Goal: Use online tool/utility: Utilize a website feature to perform a specific function

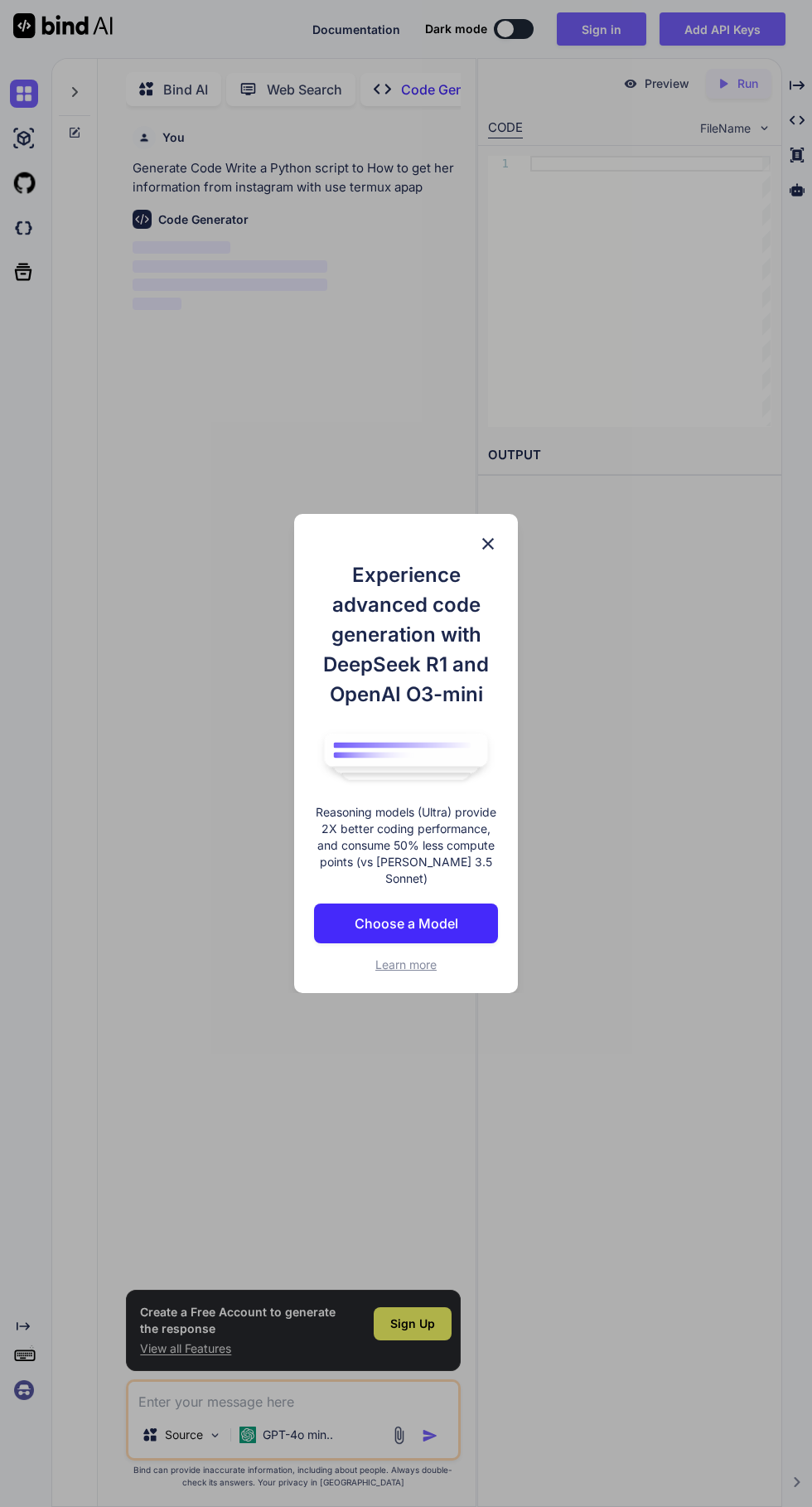
click at [489, 552] on img at bounding box center [488, 543] width 20 height 20
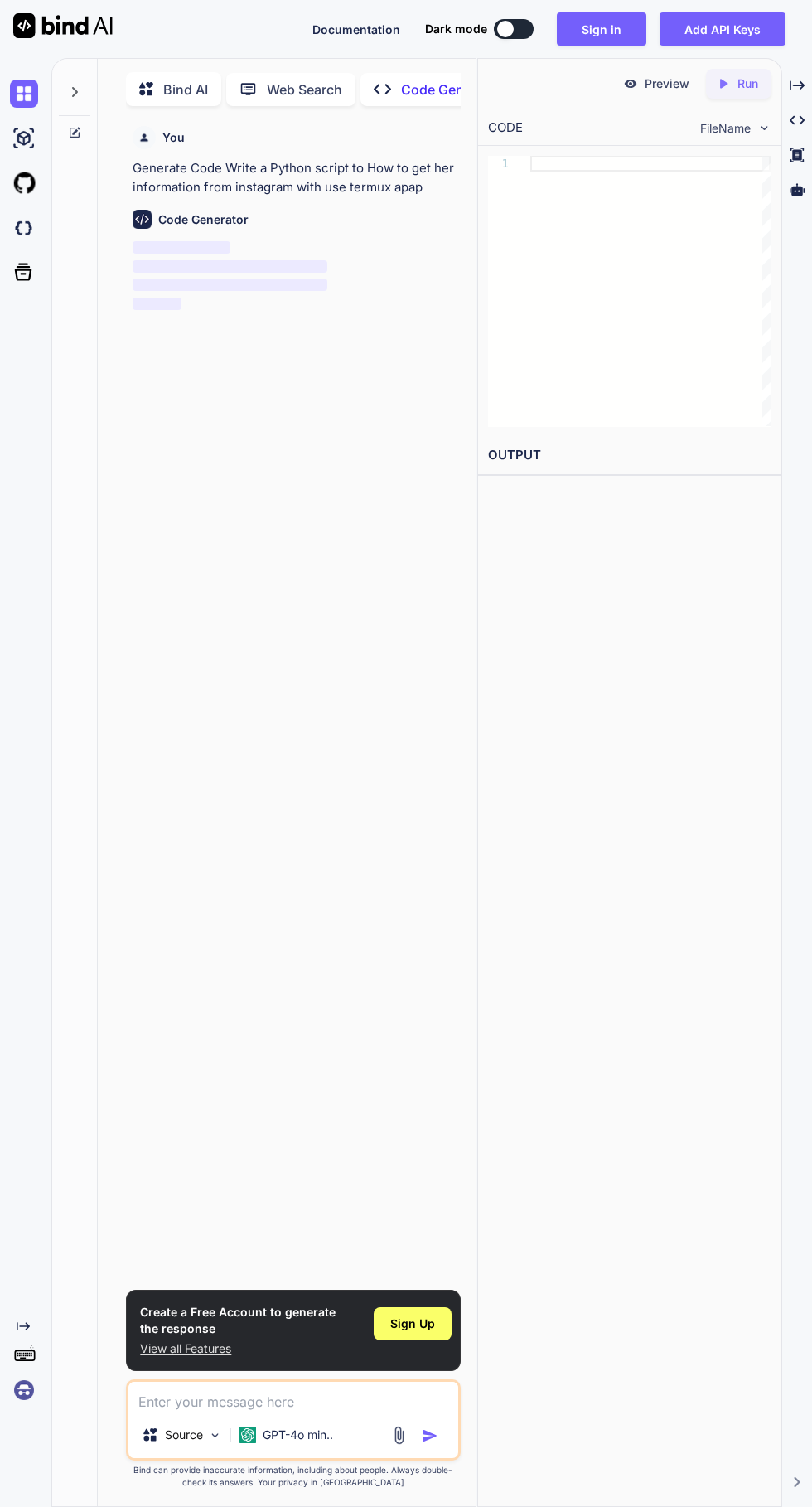
scroll to position [7, 0]
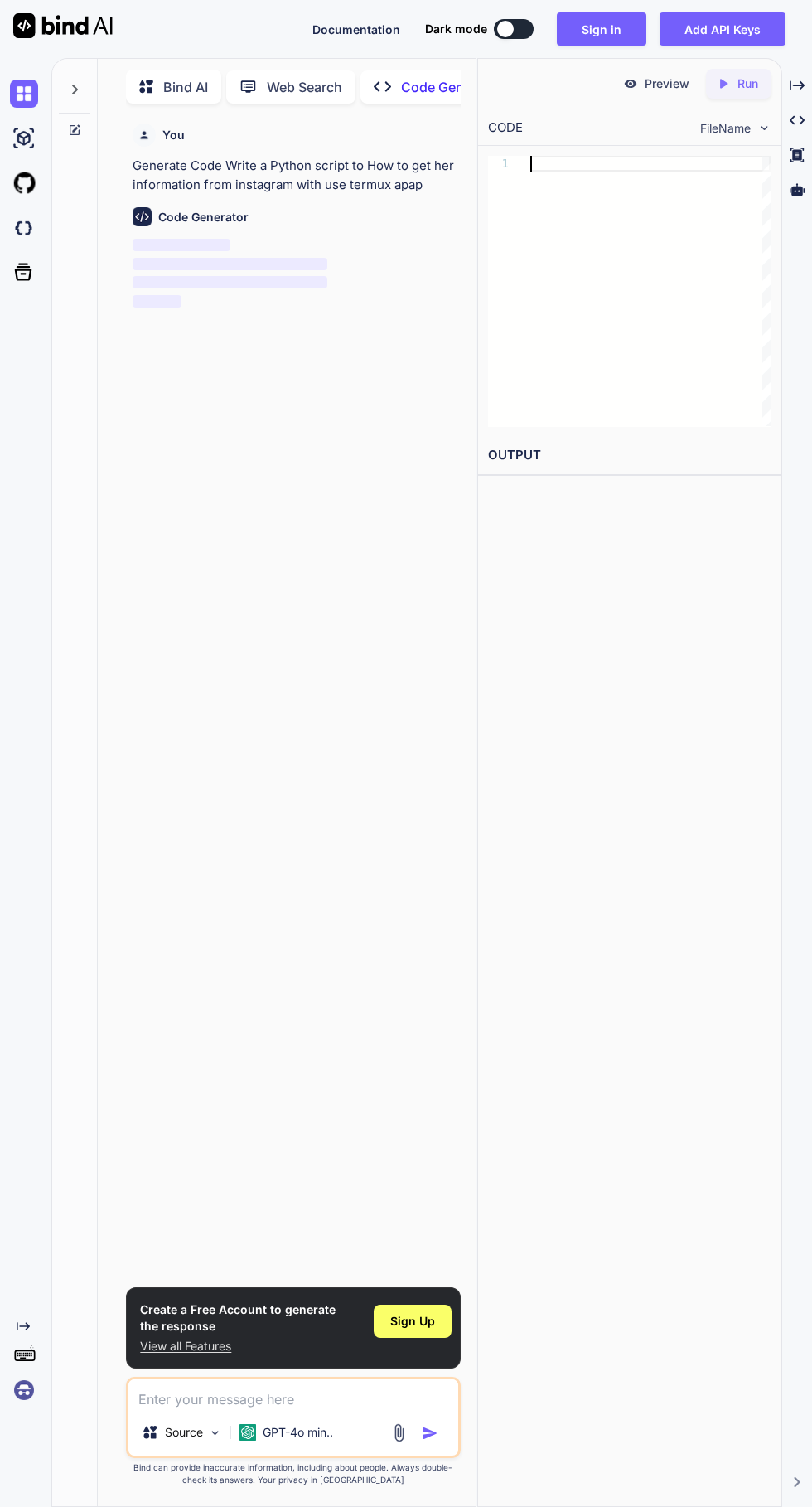
type textarea "x"
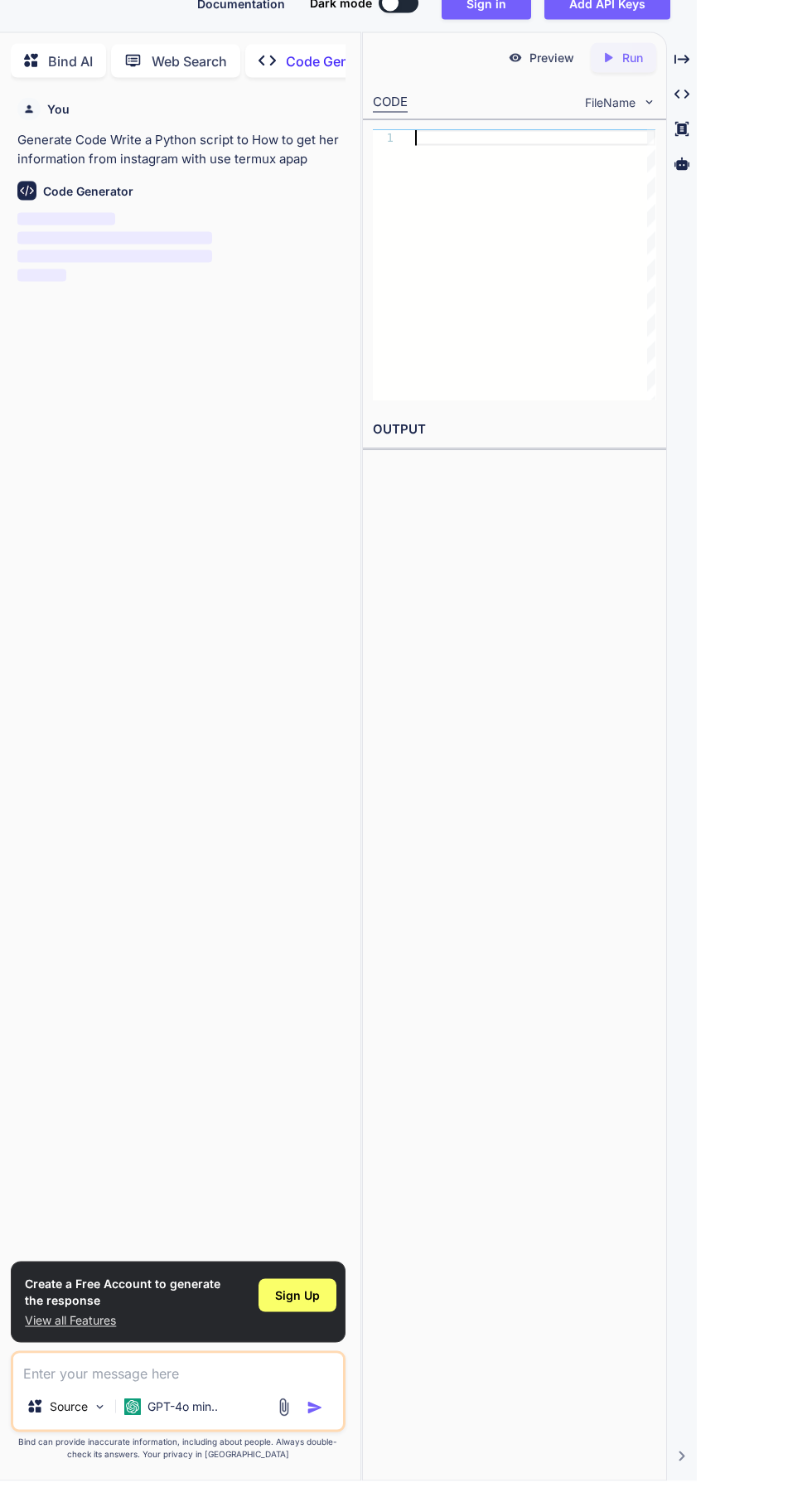
scroll to position [7, 0]
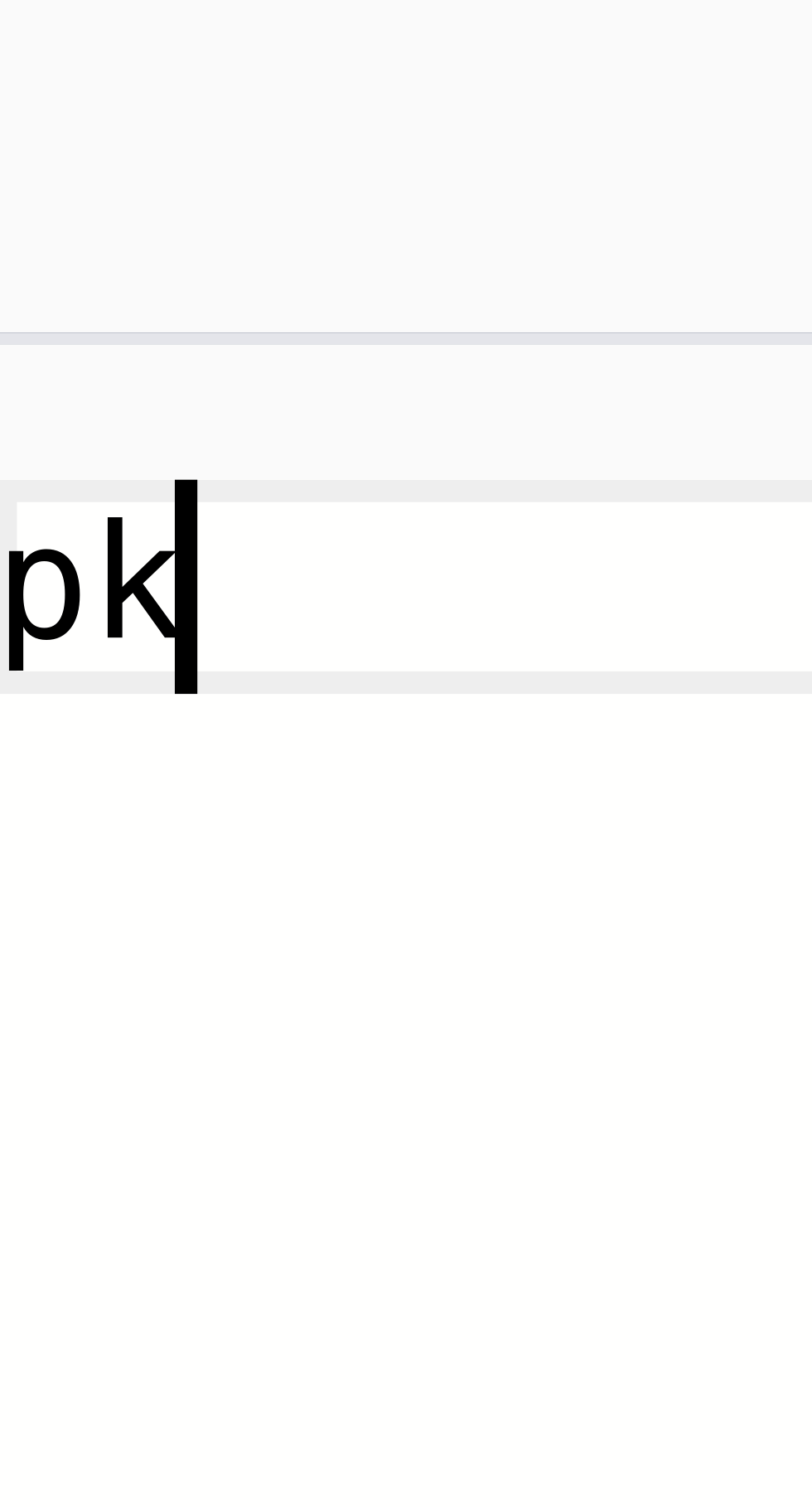
type textarea "pkg"
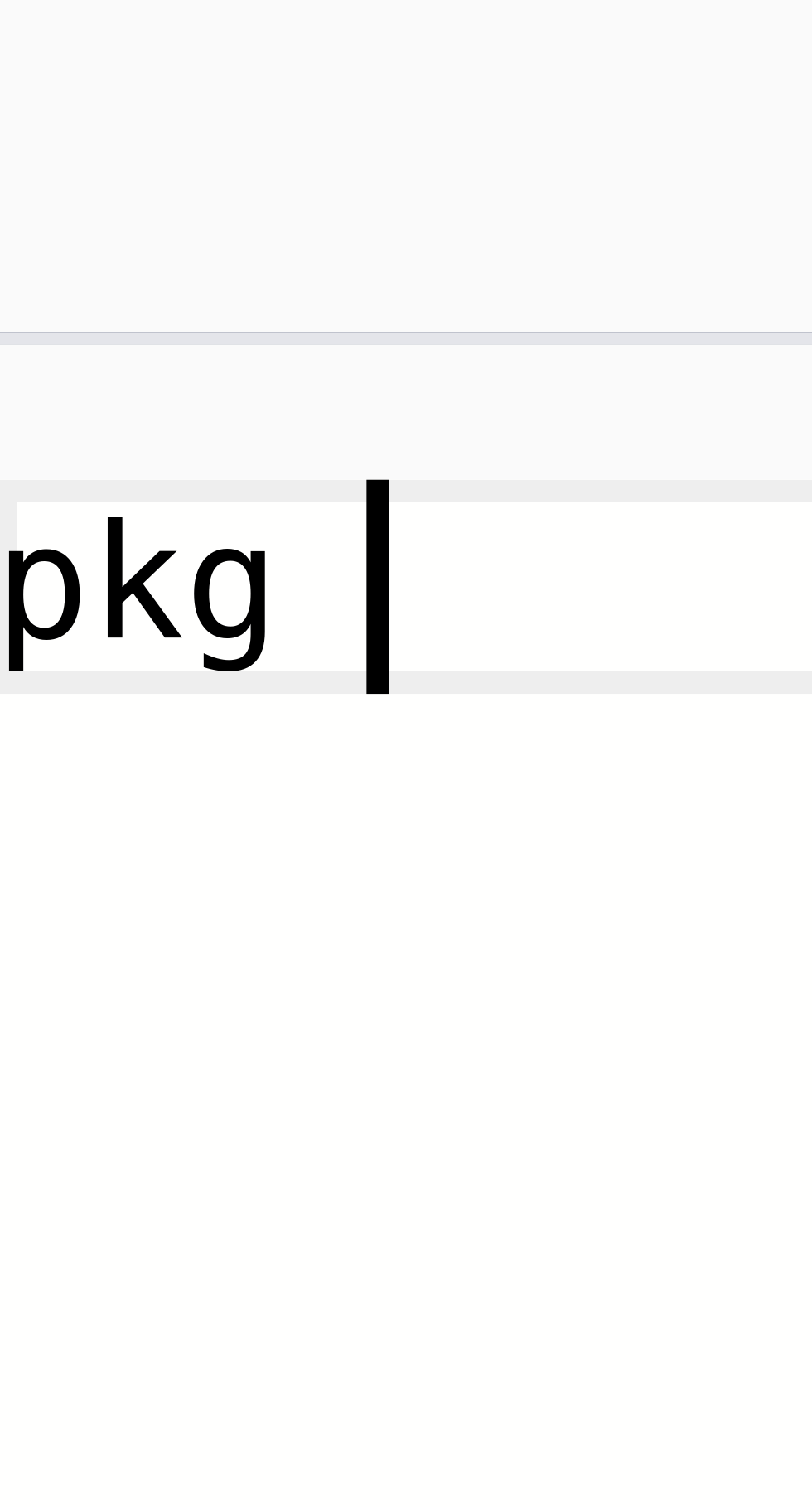
type textarea "x"
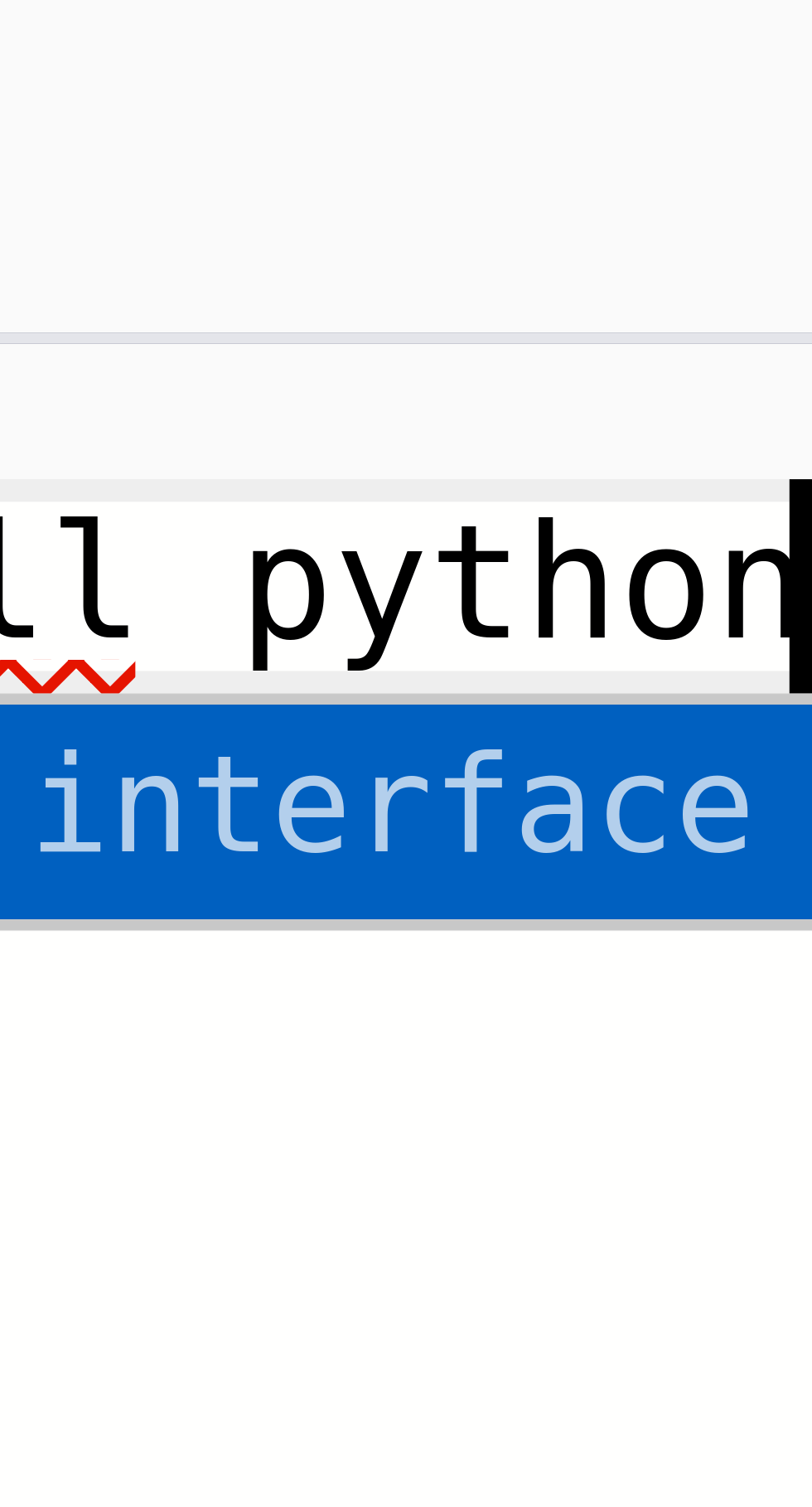
type textarea "pkg install PaymentMethodChangeEvent"
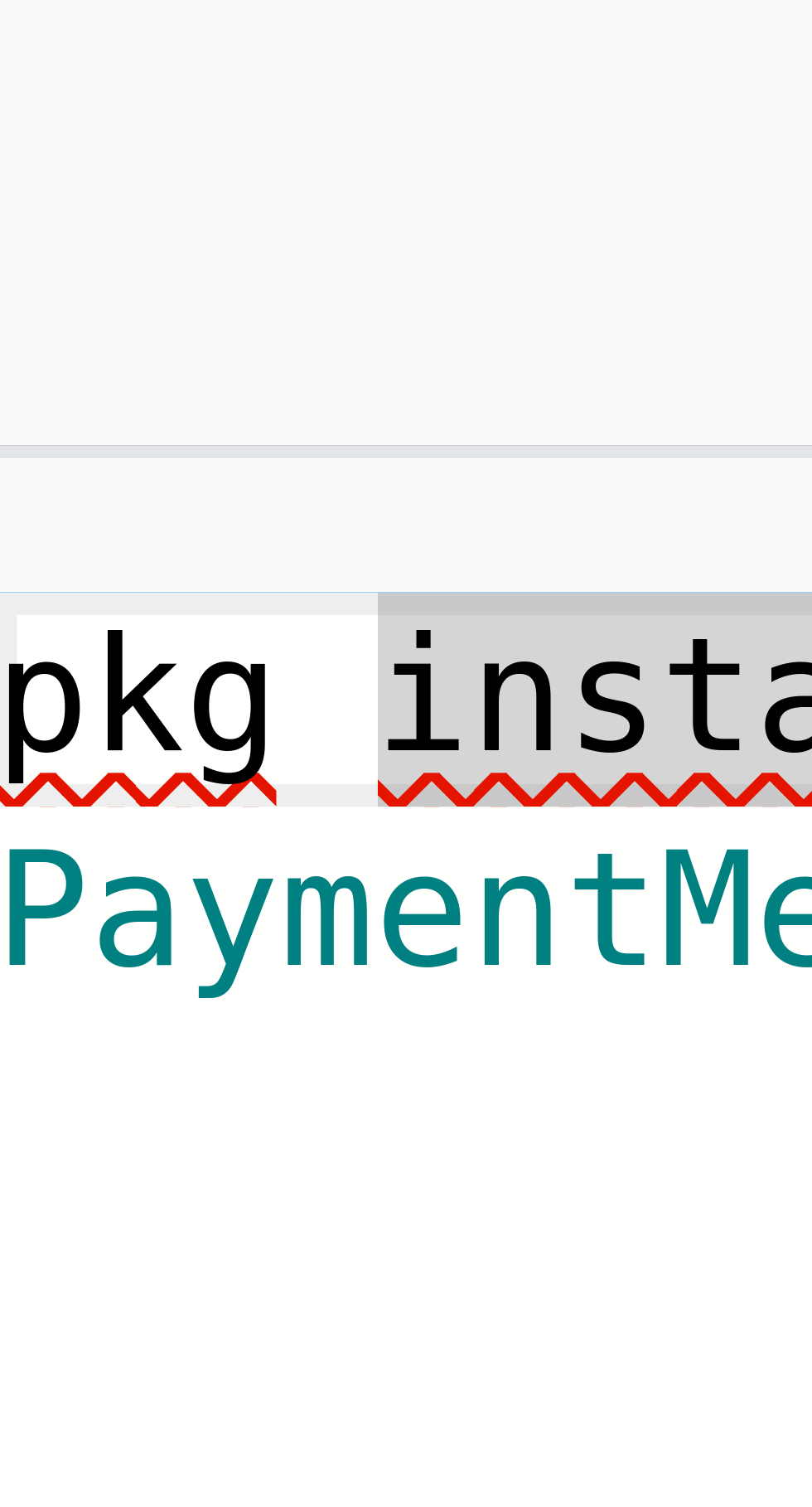
type textarea "x"
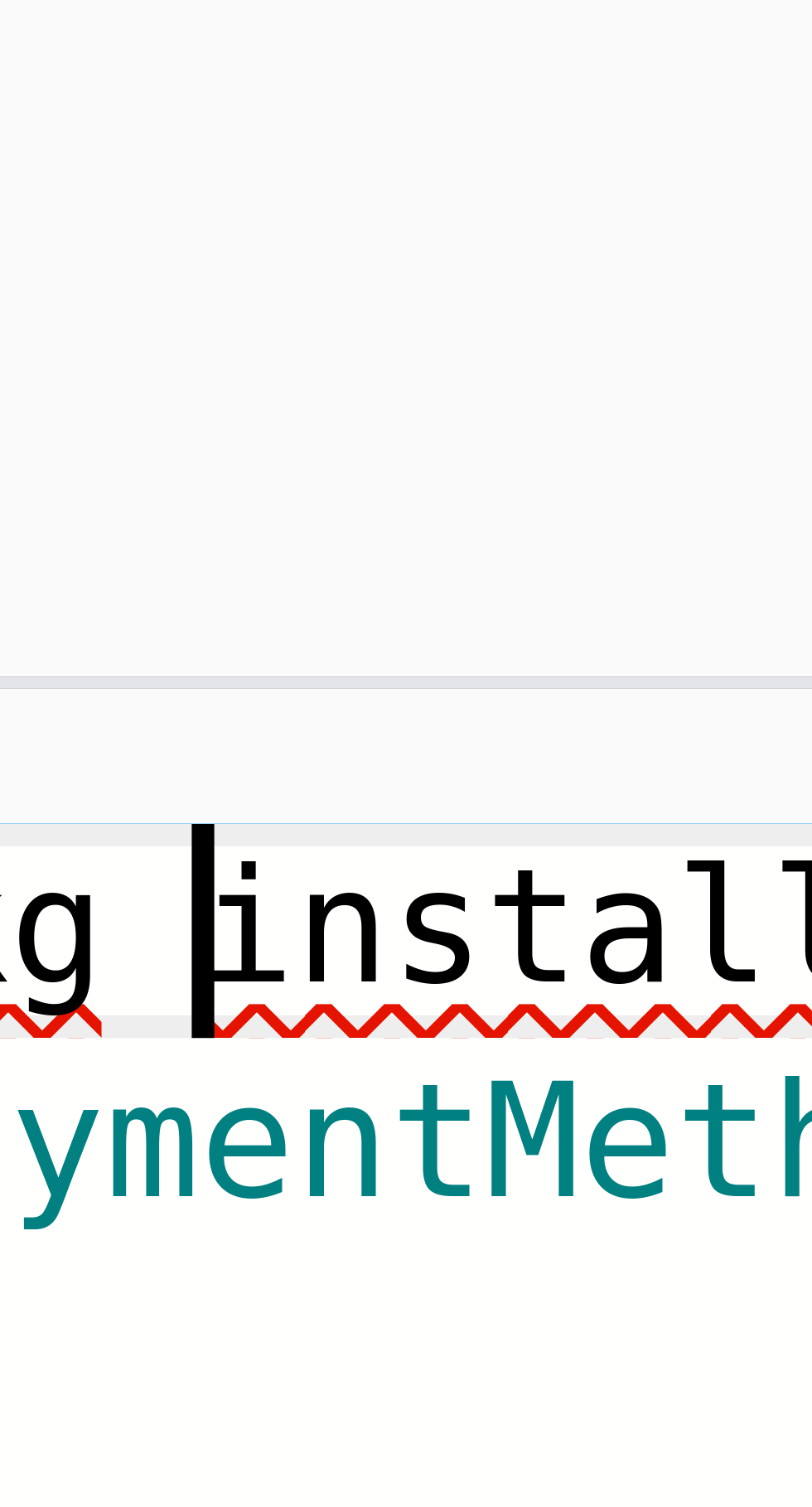
type textarea "pkginstall PaymentMethodChangeEvent"
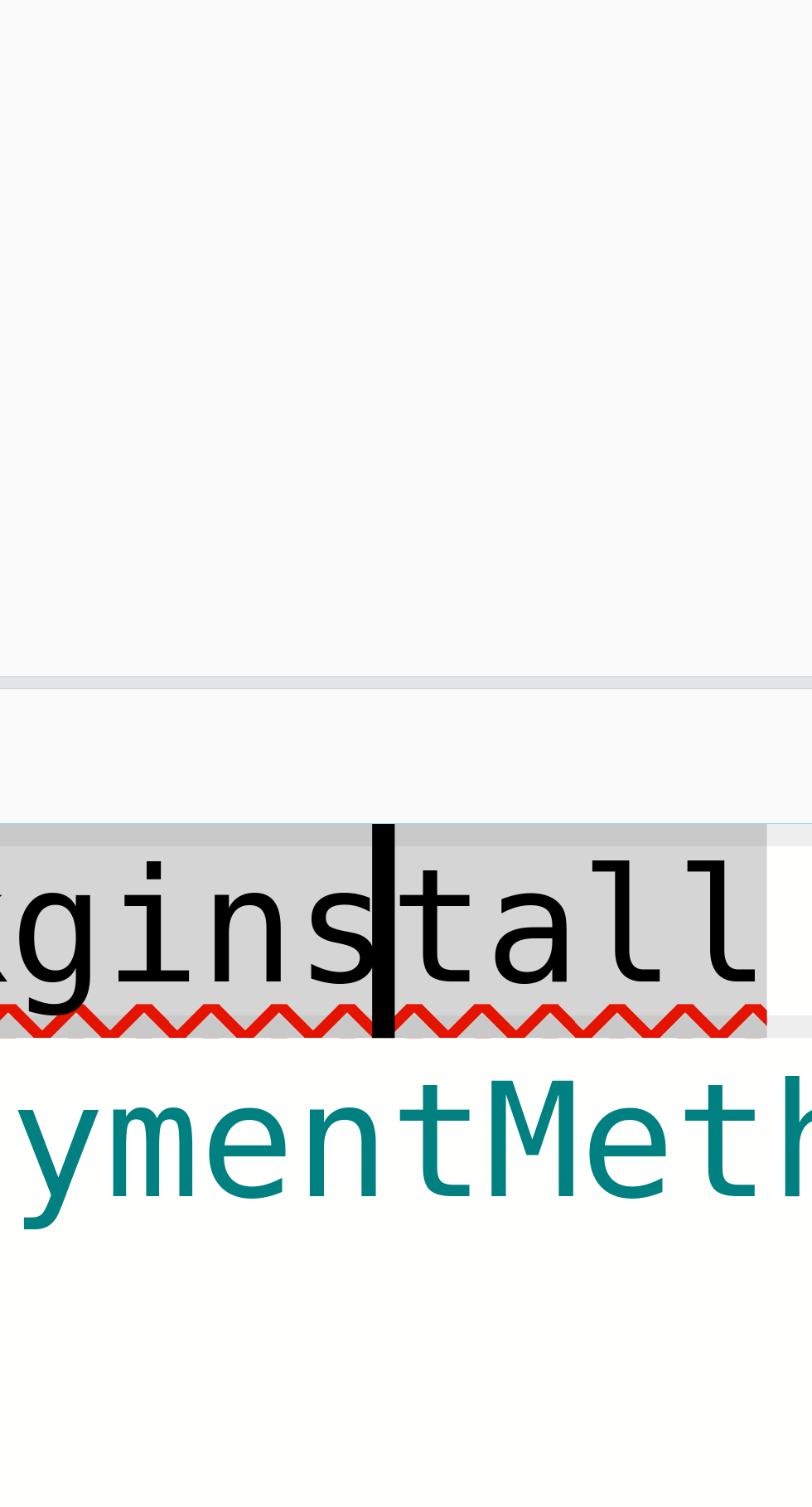
type textarea "x"
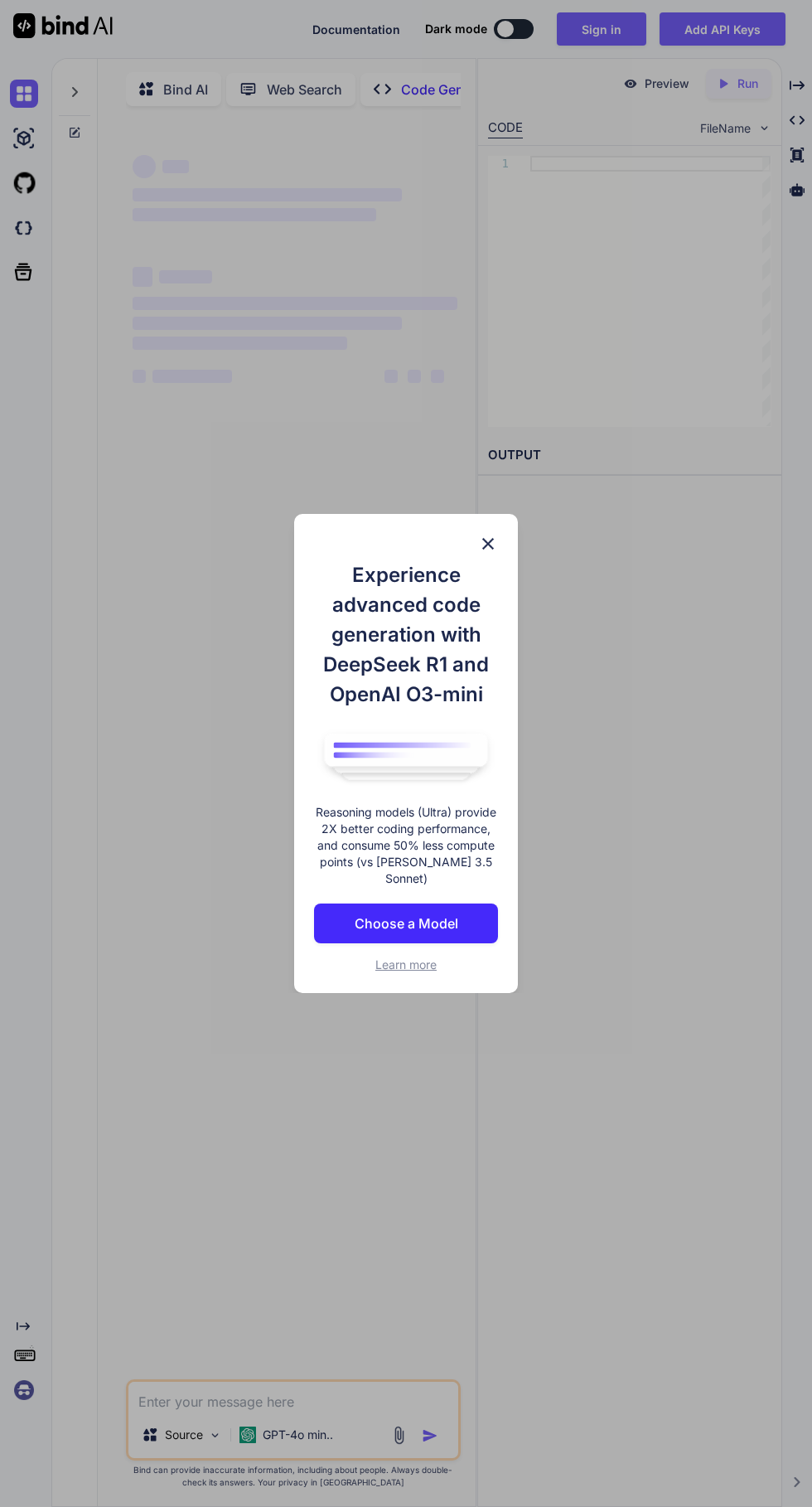
click at [497, 554] on img at bounding box center [488, 543] width 20 height 20
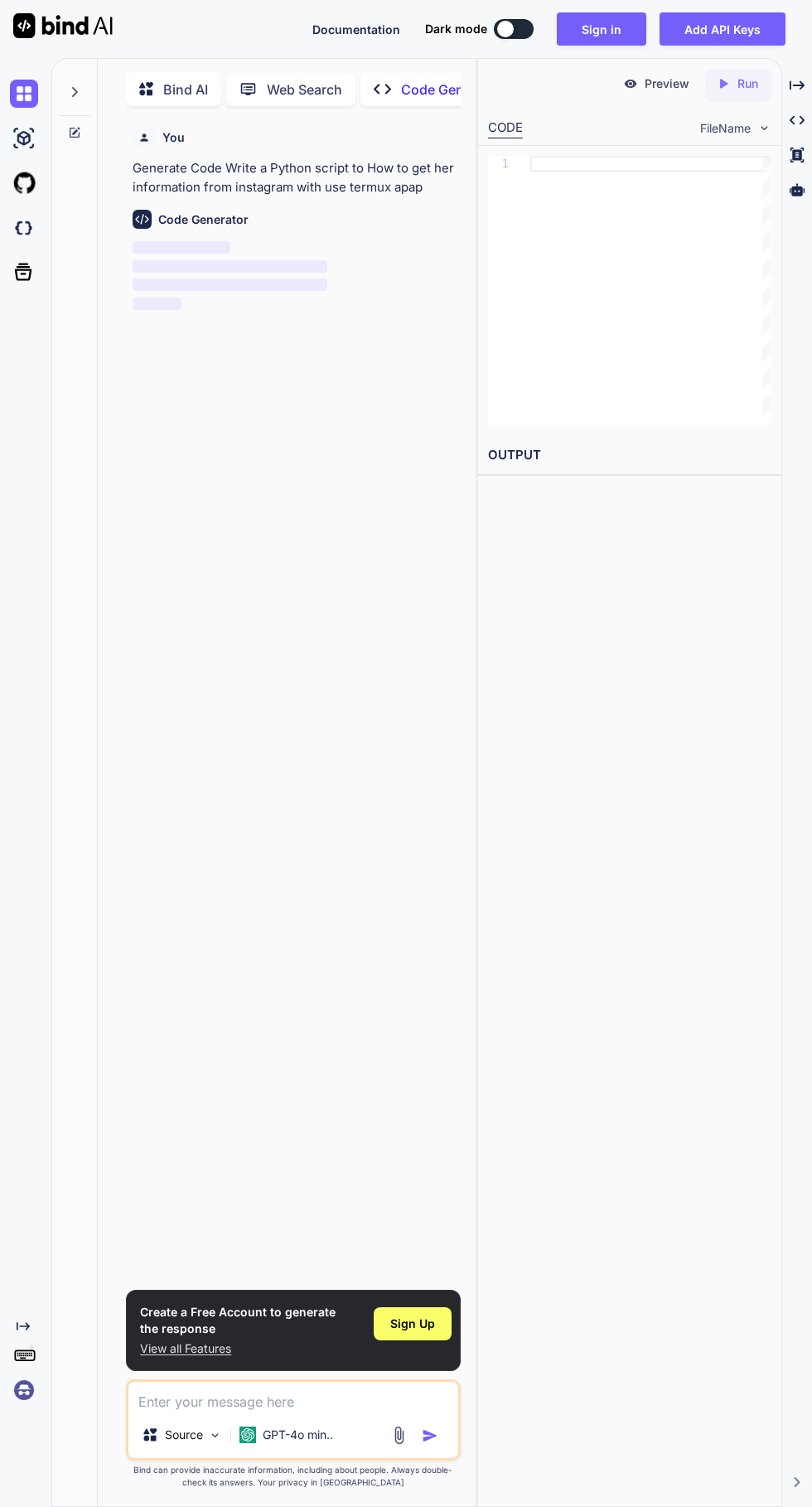
scroll to position [7, 0]
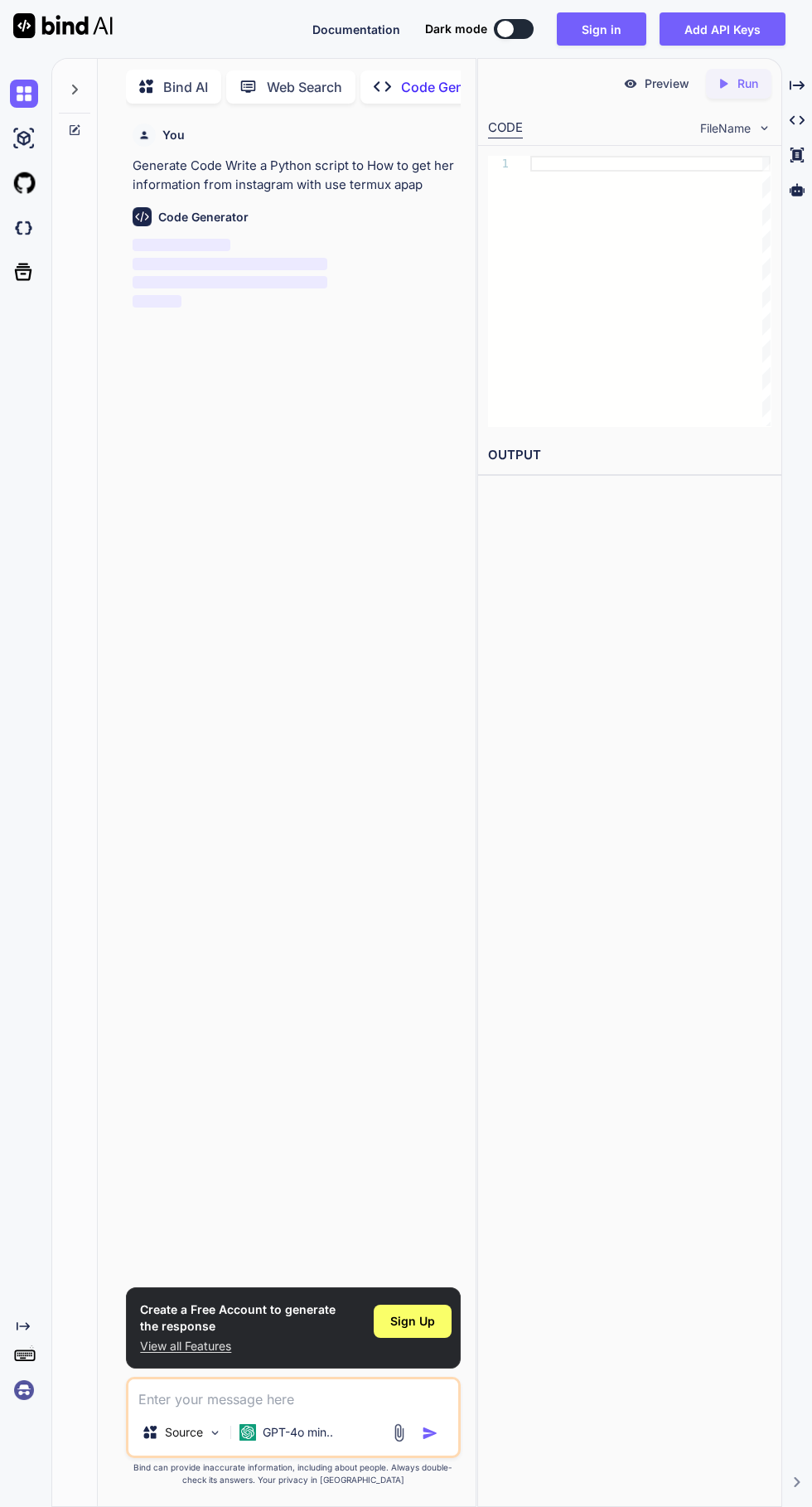
click at [560, 123] on div "CODE FileName" at bounding box center [629, 127] width 302 height 36
type textarea "x"
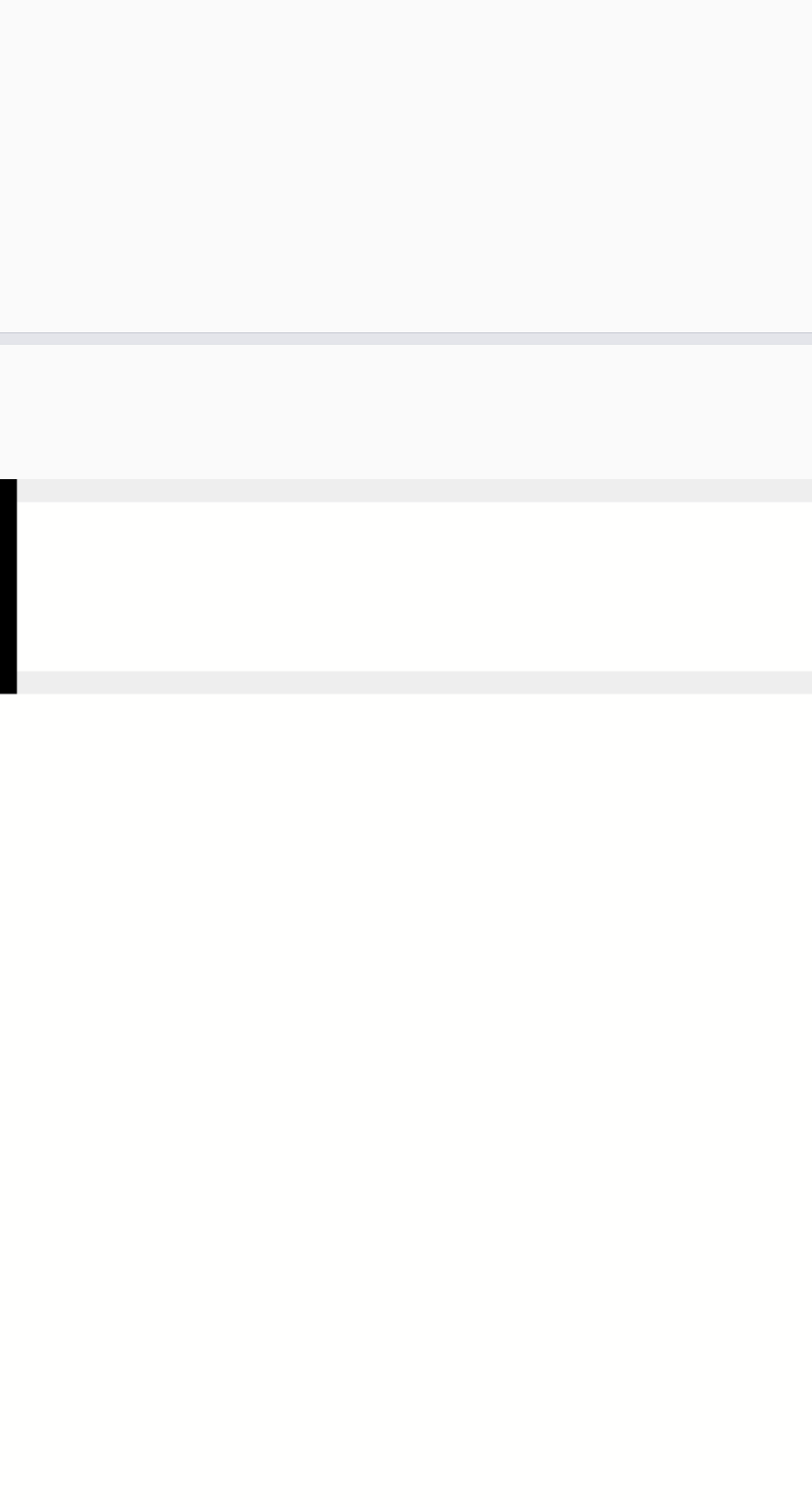
type textarea "pk"
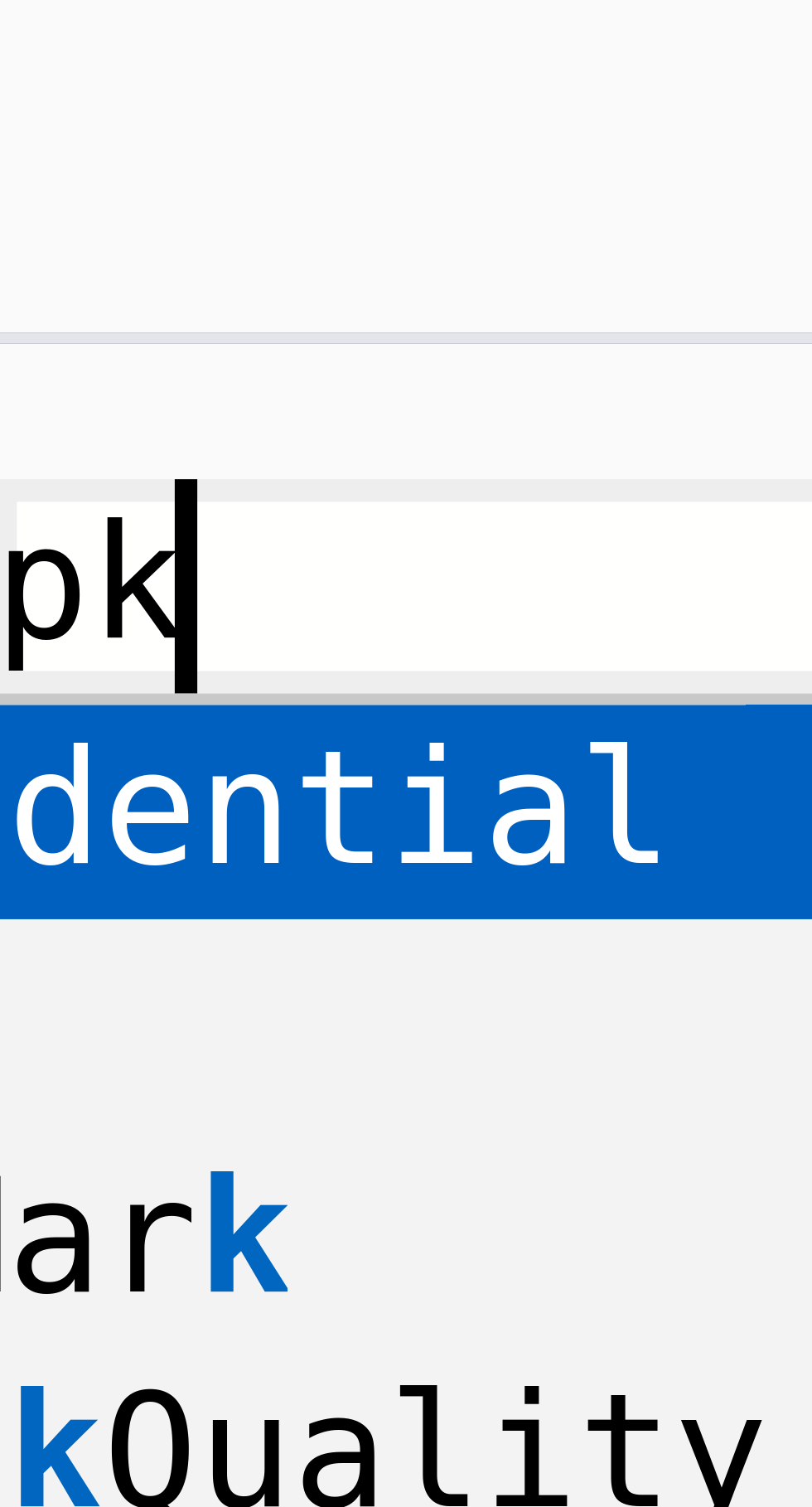
type textarea "x"
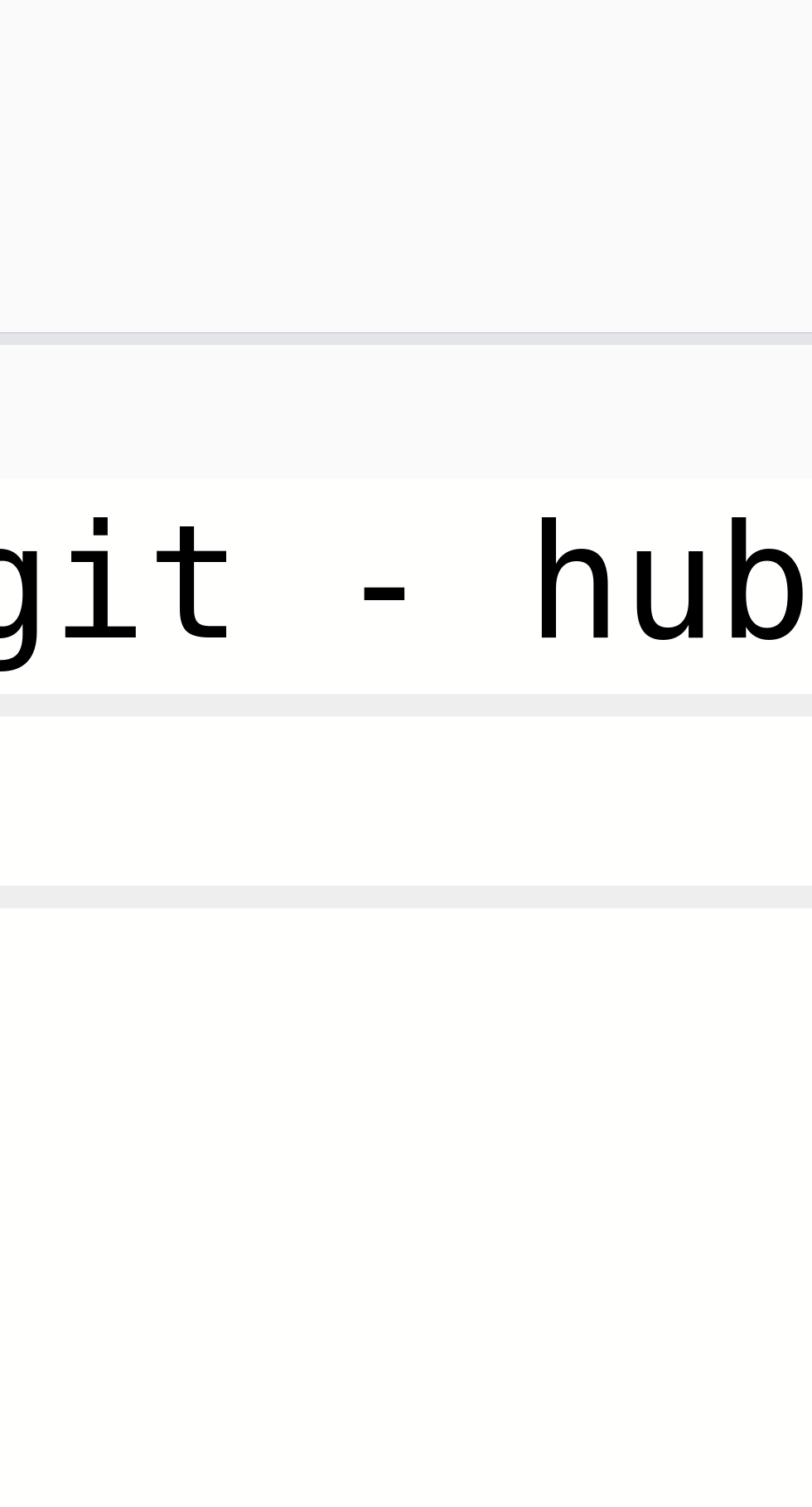
scroll to position [17, 0]
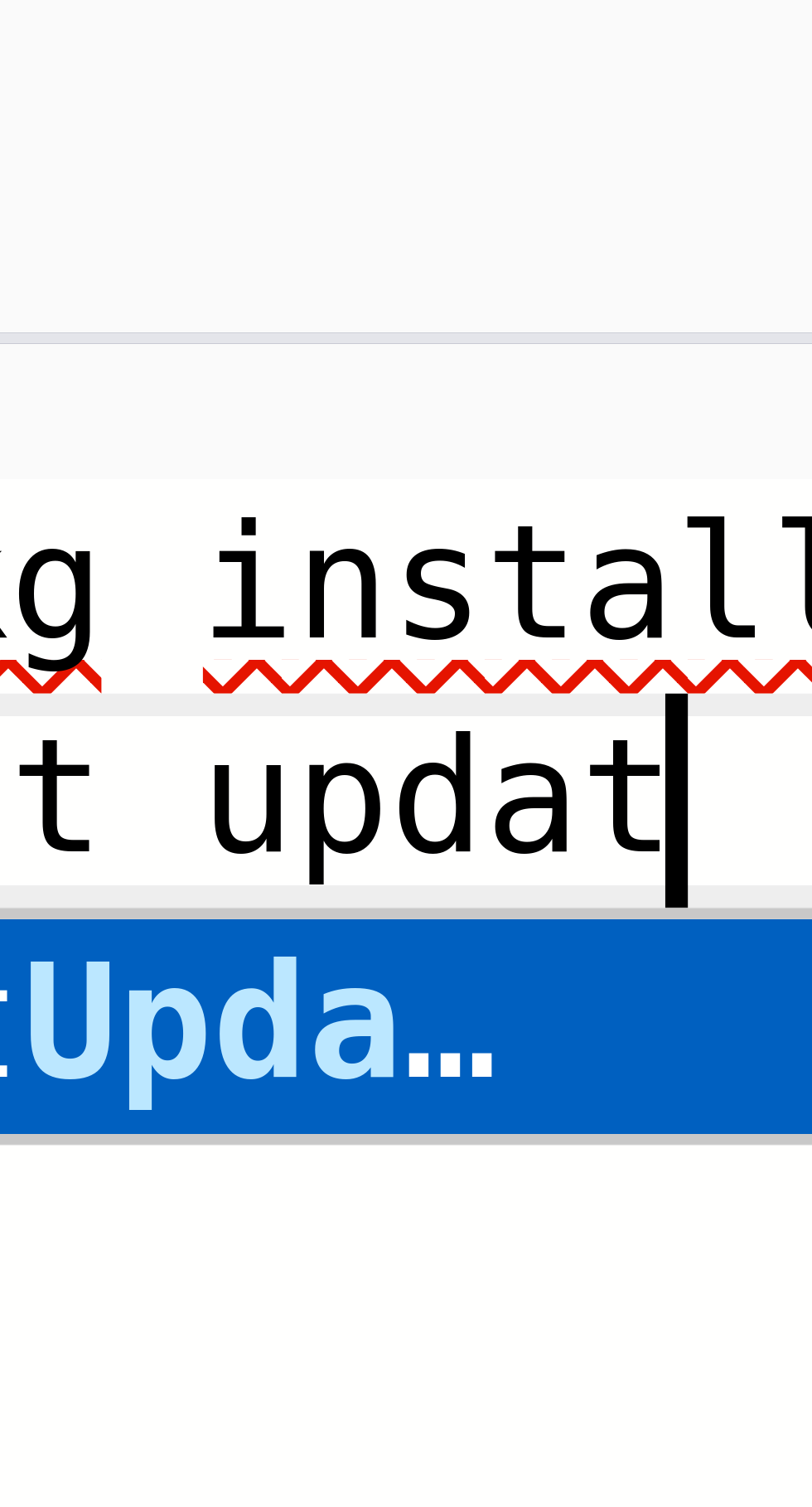
type textarea "pkg install git - hub apt update"
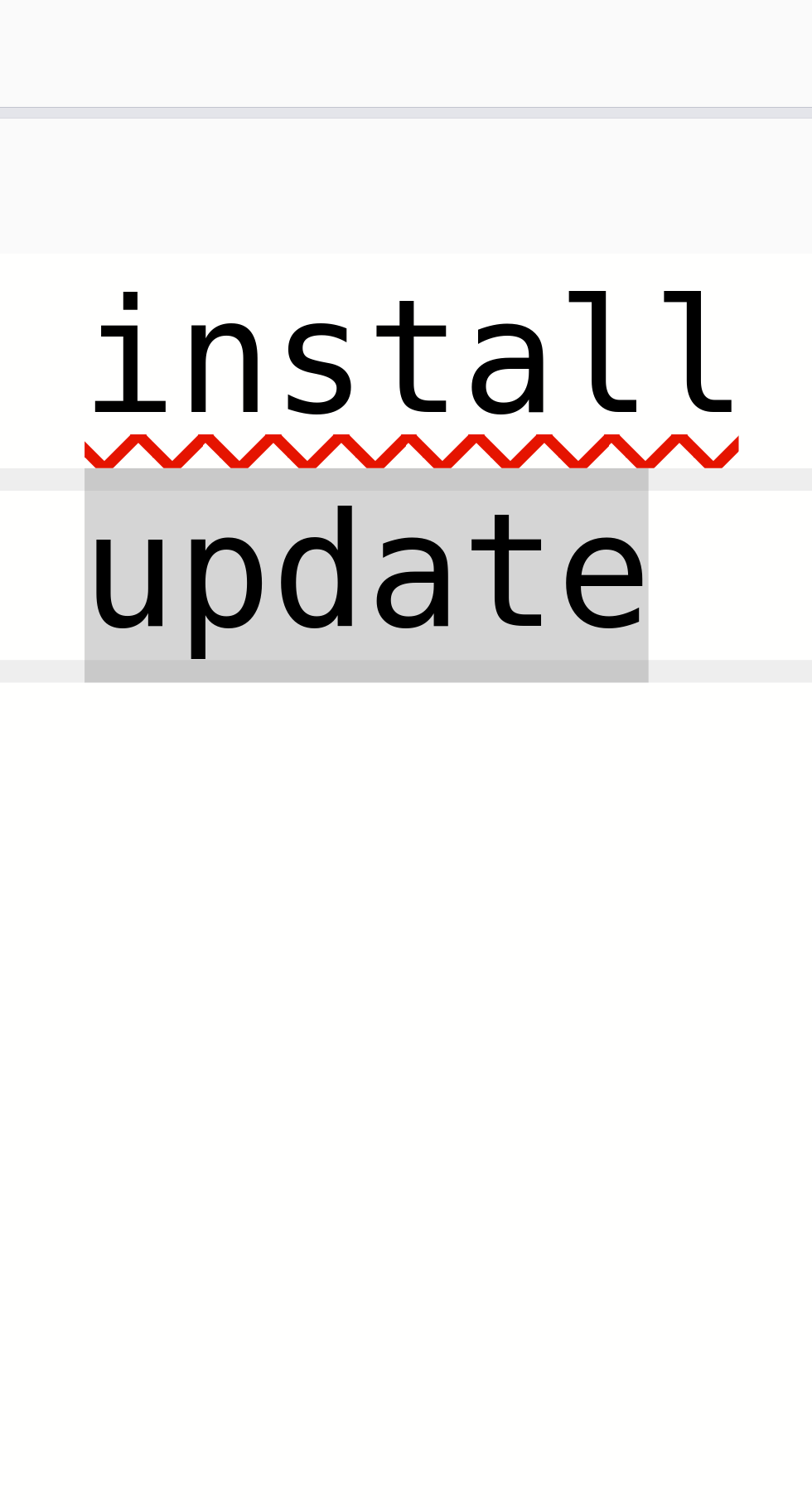
type textarea "x"
